Goal: Transaction & Acquisition: Purchase product/service

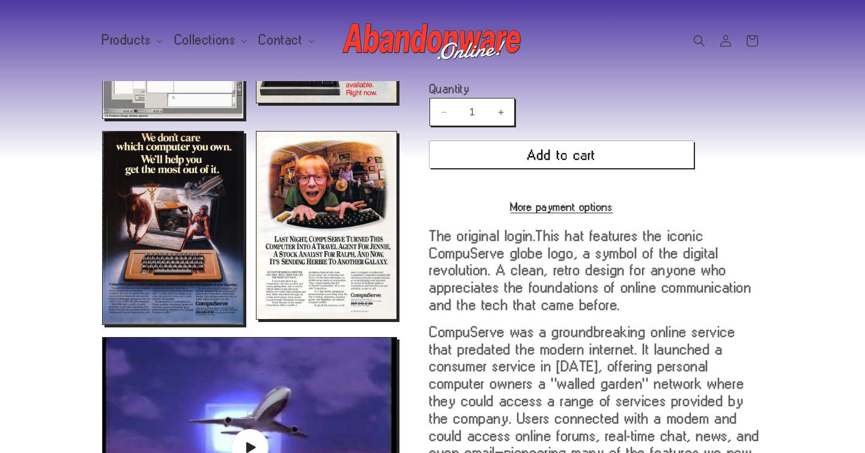
scroll to position [779, 0]
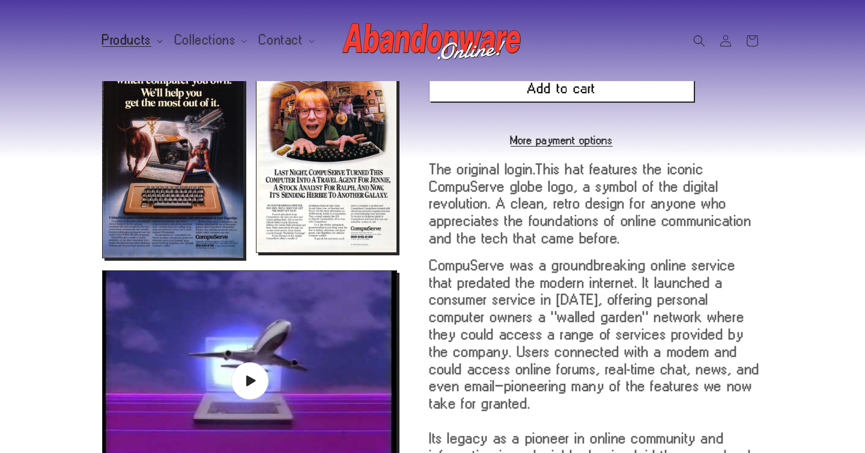
click at [125, 44] on span "Products" at bounding box center [126, 40] width 49 height 11
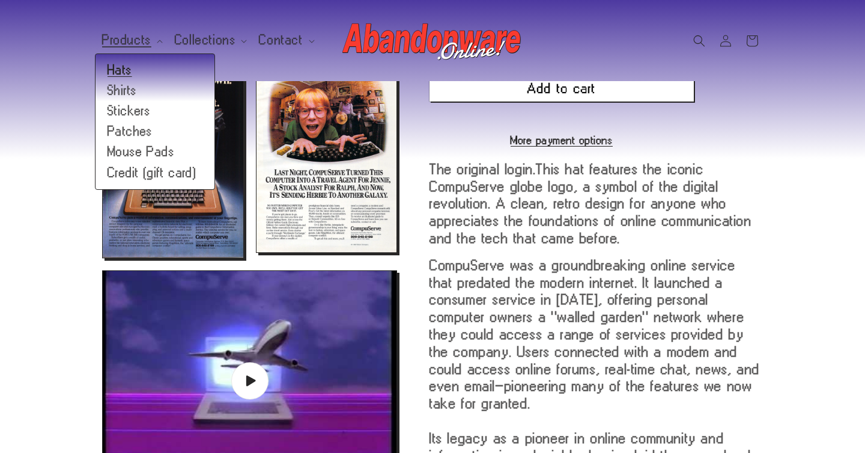
click at [125, 71] on link "Hats" at bounding box center [154, 70] width 119 height 20
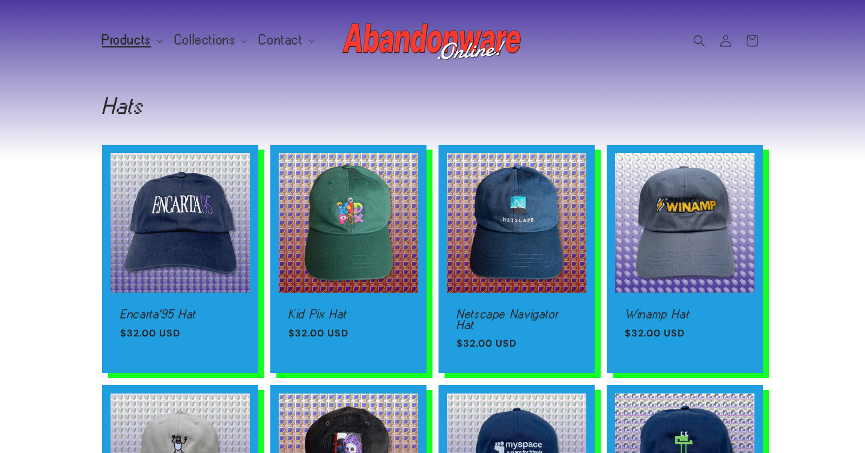
click at [126, 35] on span "Products" at bounding box center [126, 40] width 49 height 11
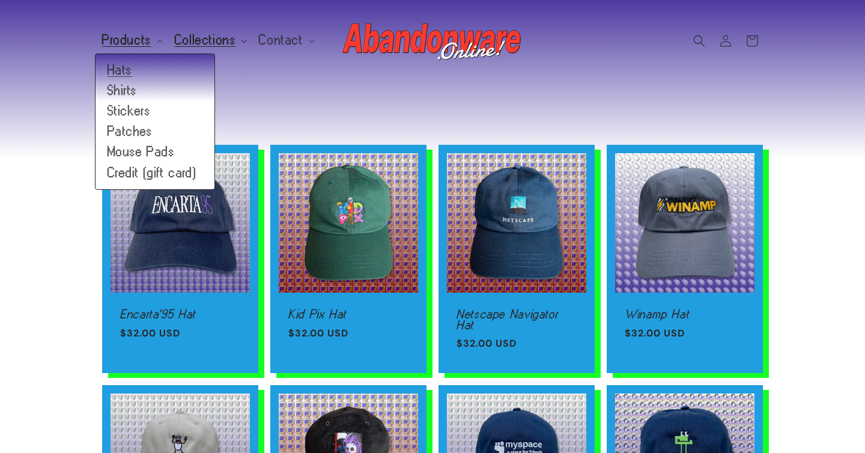
click at [172, 34] on summary "Collections" at bounding box center [210, 40] width 85 height 25
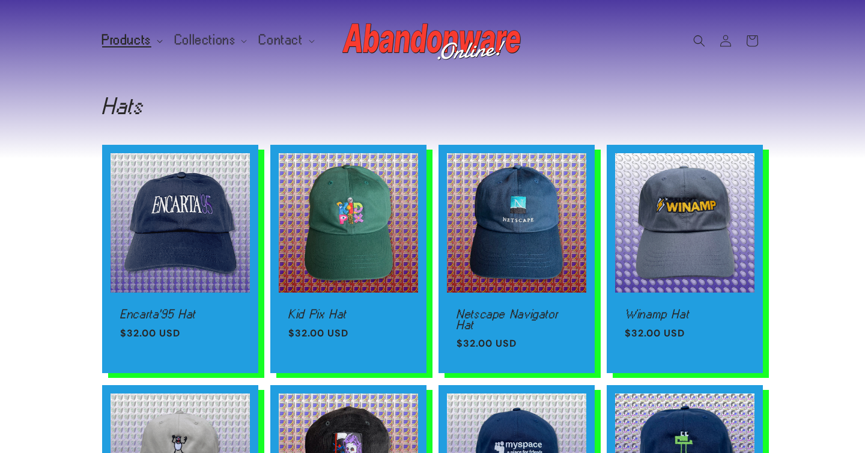
click at [117, 42] on span "Products" at bounding box center [126, 40] width 49 height 11
click at [186, 38] on span "Collections" at bounding box center [205, 40] width 61 height 11
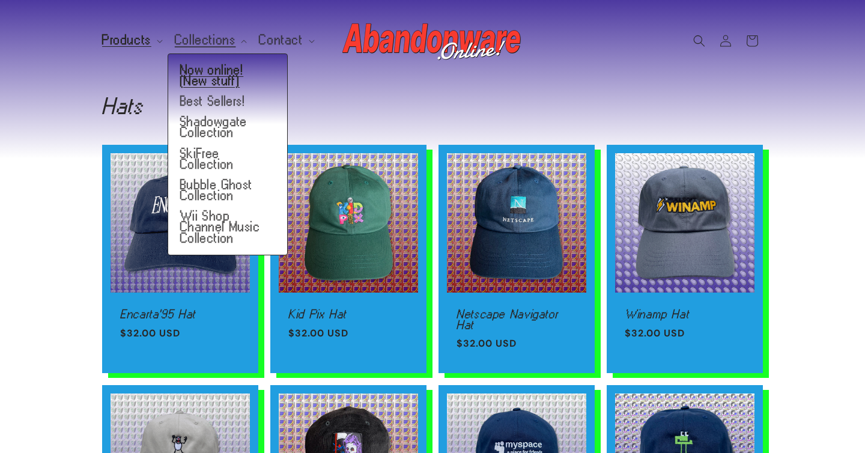
click at [193, 79] on link "Now online! (New stuff)" at bounding box center [227, 75] width 119 height 31
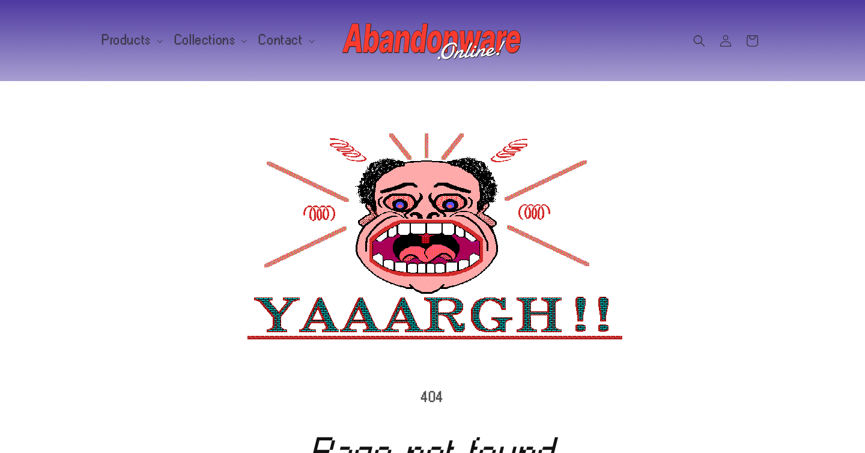
click at [435, 200] on img at bounding box center [432, 237] width 384 height 211
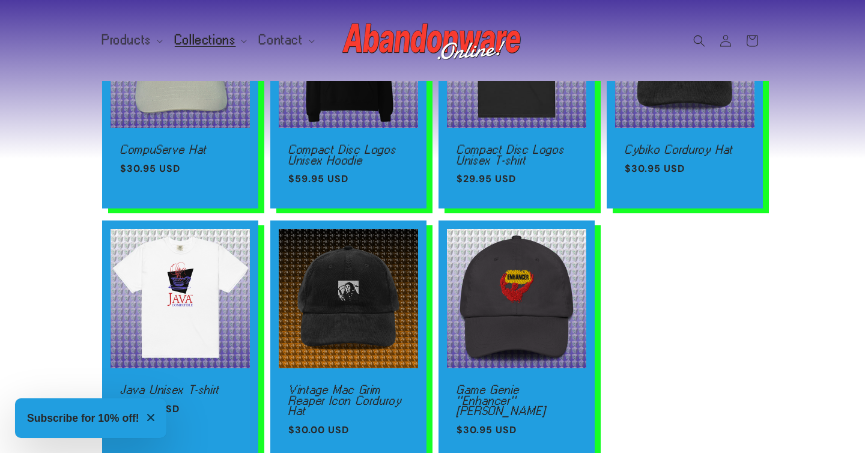
scroll to position [166, 0]
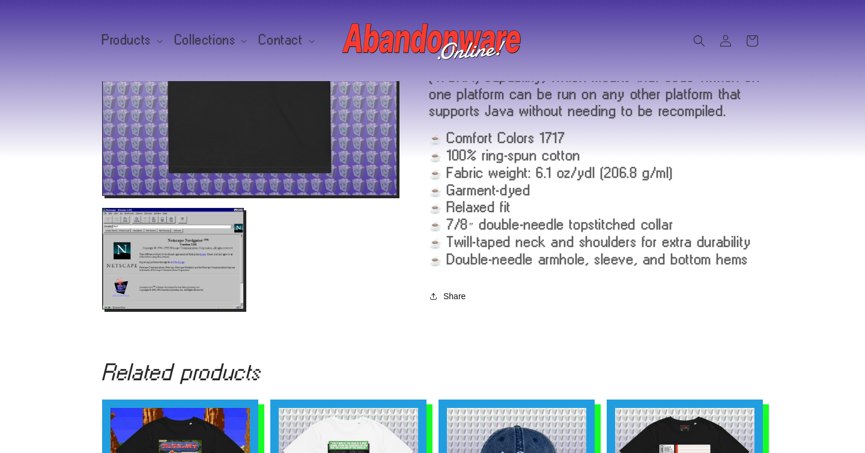
scroll to position [558, 0]
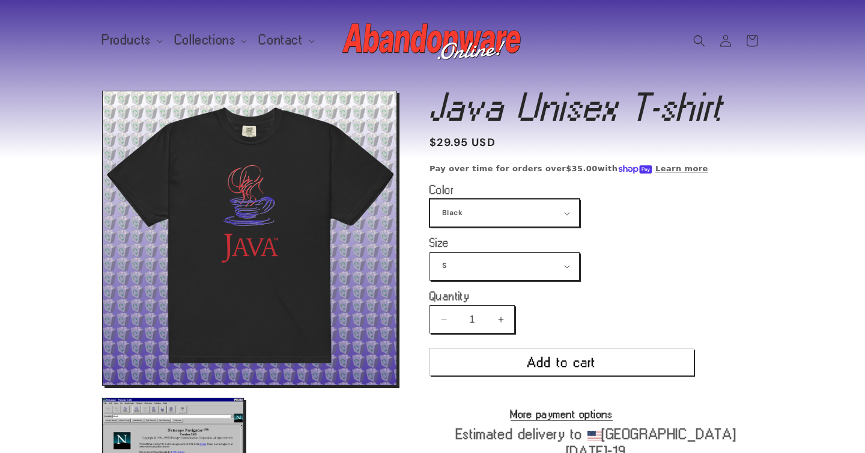
click at [485, 205] on select "Black White" at bounding box center [504, 212] width 149 height 27
click at [430, 199] on select "Black White" at bounding box center [504, 212] width 149 height 27
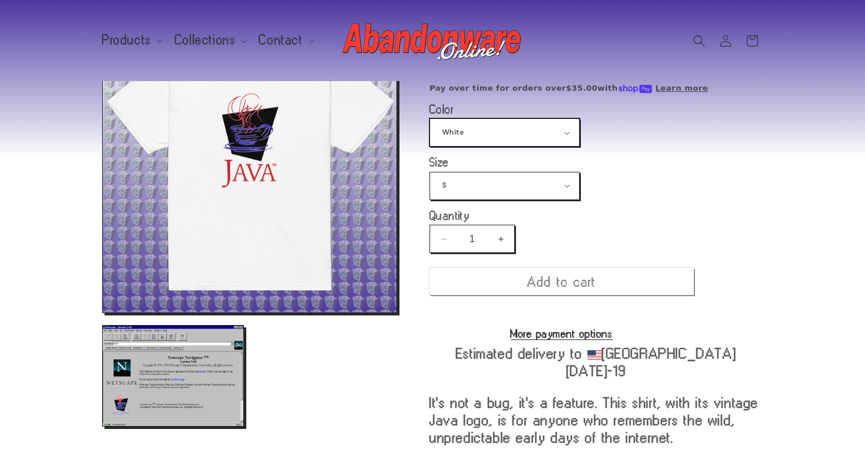
scroll to position [91, 0]
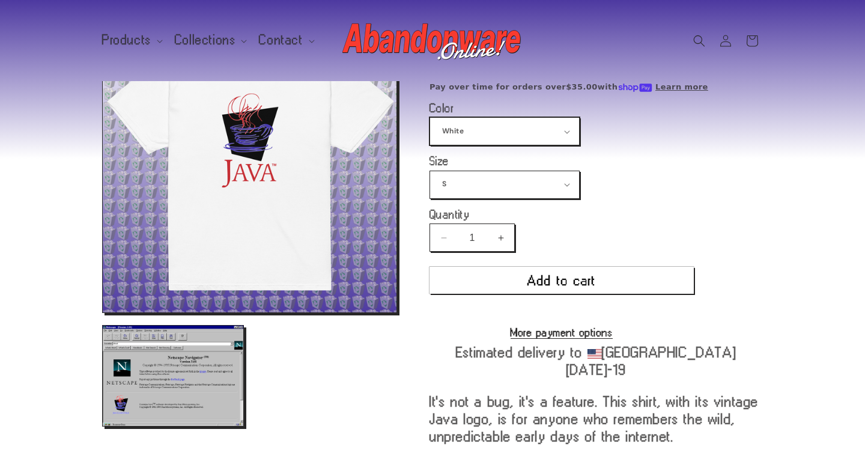
click at [480, 129] on select "Black White" at bounding box center [504, 131] width 149 height 27
click at [475, 117] on div "Black White" at bounding box center [504, 131] width 150 height 28
click at [474, 136] on select "Black White" at bounding box center [504, 131] width 149 height 27
select select "Black"
click at [430, 118] on select "Black White" at bounding box center [504, 131] width 149 height 27
